Goal: Navigation & Orientation: Find specific page/section

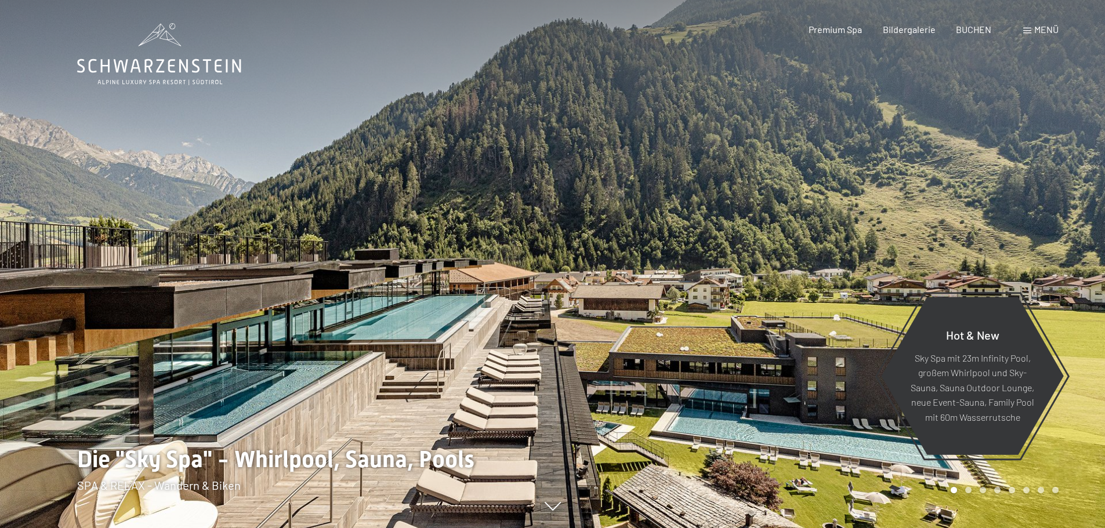
click at [1042, 27] on span "Menü" at bounding box center [1046, 29] width 24 height 11
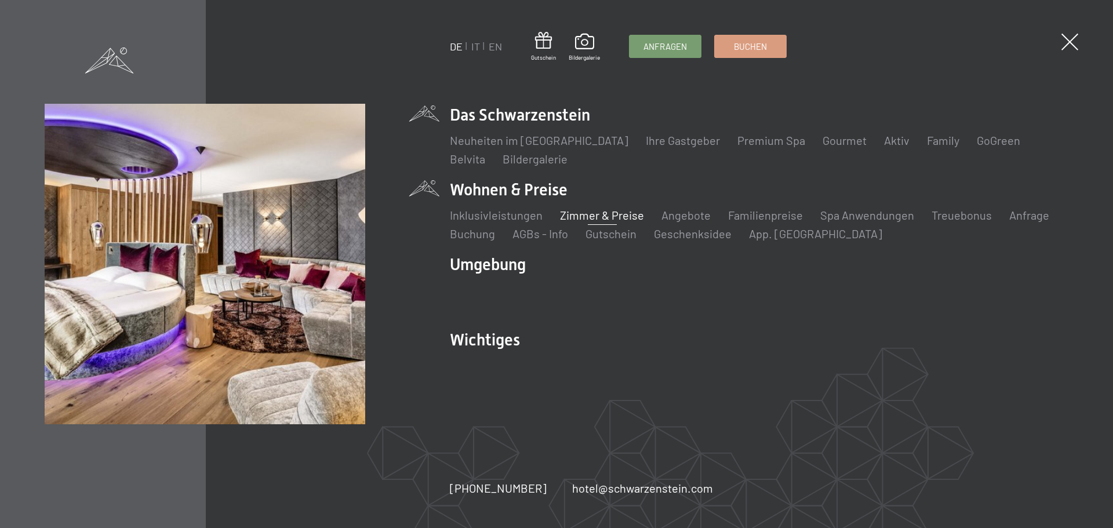
click at [609, 215] on link "Zimmer & Preise" at bounding box center [602, 215] width 84 height 14
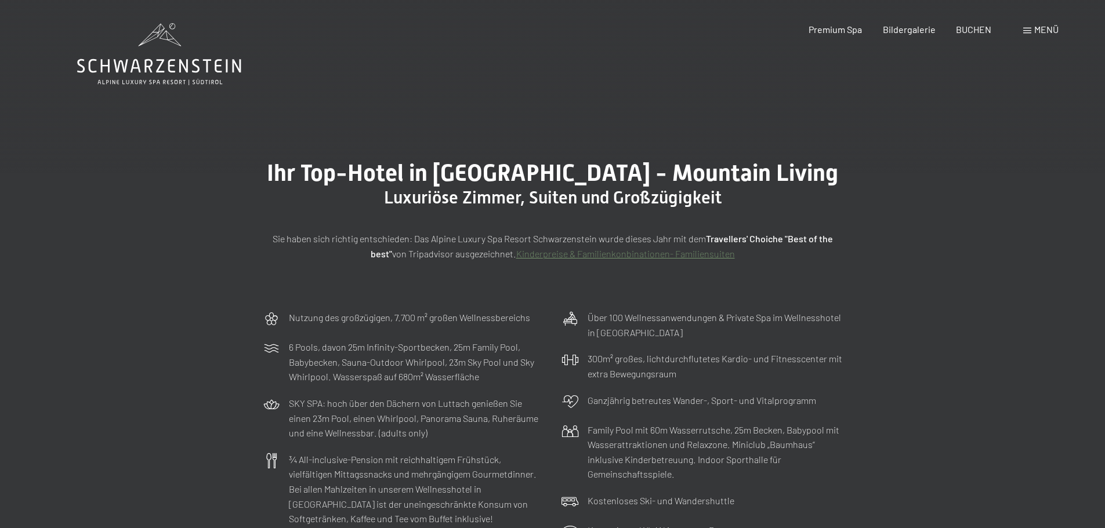
click at [1036, 33] on span "Menü" at bounding box center [1046, 29] width 24 height 11
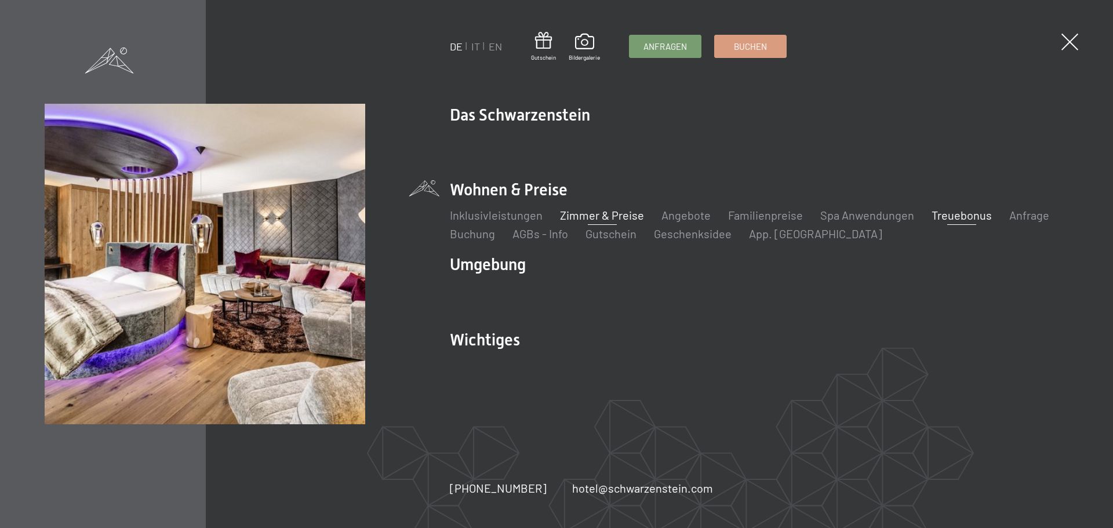
click at [947, 211] on link "Treuebonus" at bounding box center [962, 215] width 60 height 14
